Goal: Transaction & Acquisition: Purchase product/service

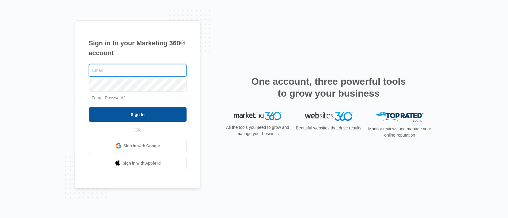
type input "[PERSON_NAME][EMAIL_ADDRESS][PERSON_NAME][DOMAIN_NAME]"
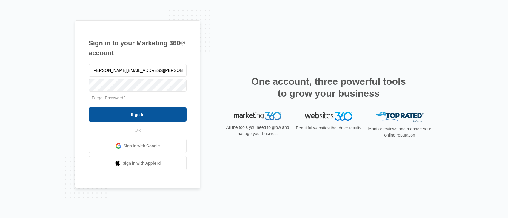
click at [142, 115] on input "Sign In" at bounding box center [138, 114] width 98 height 14
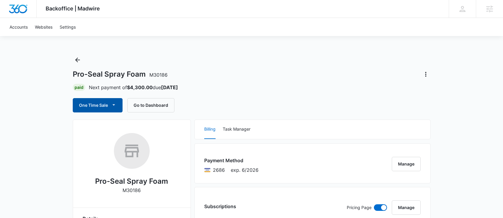
click at [104, 100] on button "One Time Sale" at bounding box center [98, 105] width 50 height 14
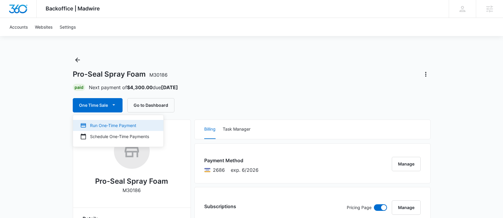
click at [104, 124] on div "Run One-Time Payment" at bounding box center [114, 125] width 69 height 6
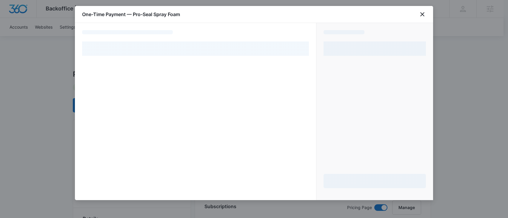
select select "pm_1Rb0DYA4n8RTgNjUYNCStcqL"
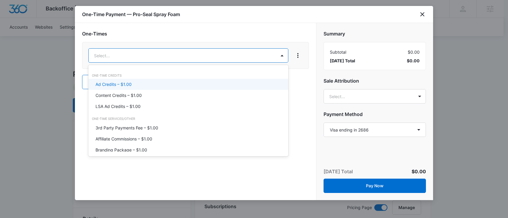
click at [139, 84] on div "Ad Credits – $1.00" at bounding box center [187, 84] width 184 height 6
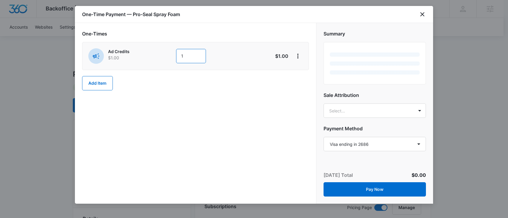
drag, startPoint x: 187, startPoint y: 56, endPoint x: 171, endPoint y: 53, distance: 16.9
click at [171, 53] on div "Ad Credits $1.00 1" at bounding box center [174, 56] width 172 height 16
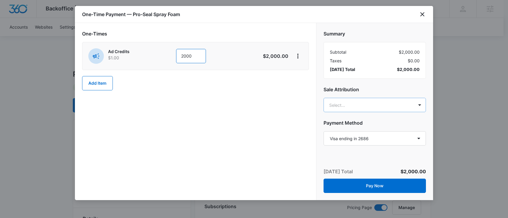
type input "2000"
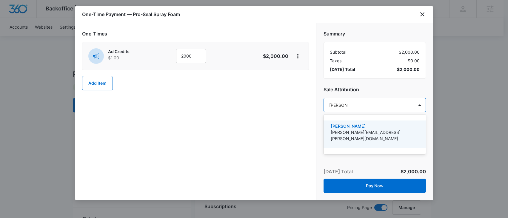
type input "[PERSON_NAME]"
drag, startPoint x: 356, startPoint y: 128, endPoint x: 298, endPoint y: 112, distance: 59.7
click at [356, 128] on p "[PERSON_NAME]" at bounding box center [374, 126] width 87 height 6
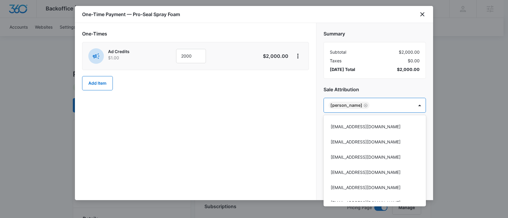
click at [260, 97] on div at bounding box center [254, 109] width 508 height 218
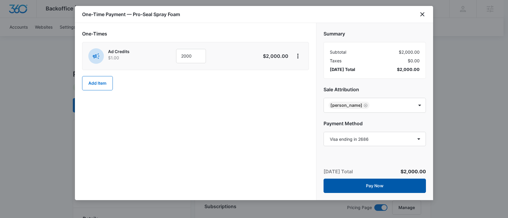
click at [385, 185] on button "Pay Now" at bounding box center [374, 186] width 102 height 14
